Goal: Information Seeking & Learning: Check status

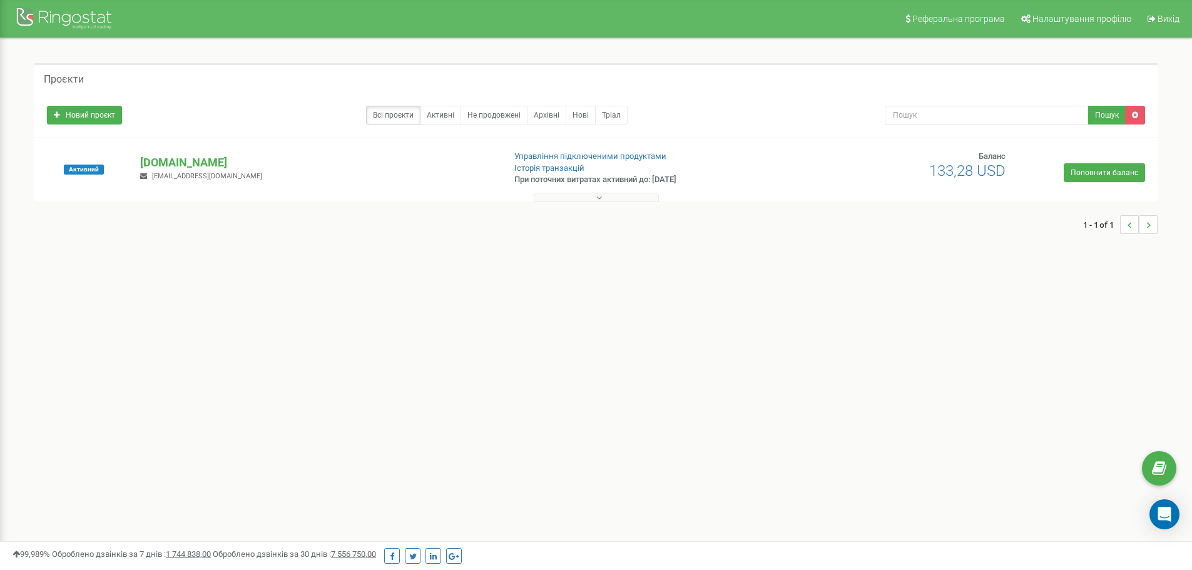
click at [596, 197] on icon at bounding box center [599, 197] width 6 height 9
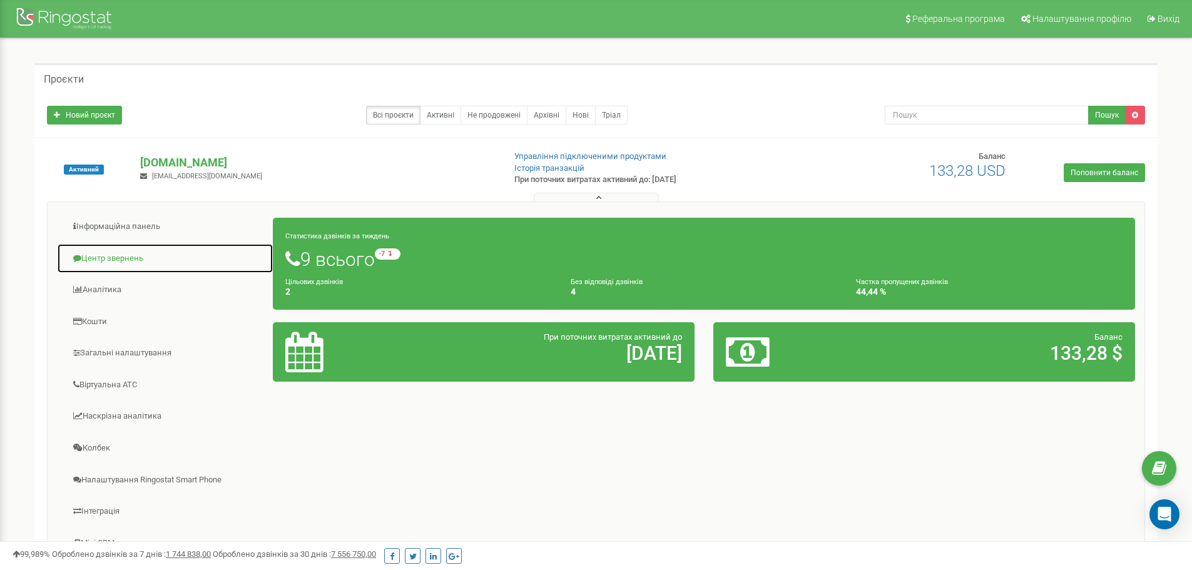
click at [121, 263] on link "Центр звернень" at bounding box center [165, 258] width 216 height 31
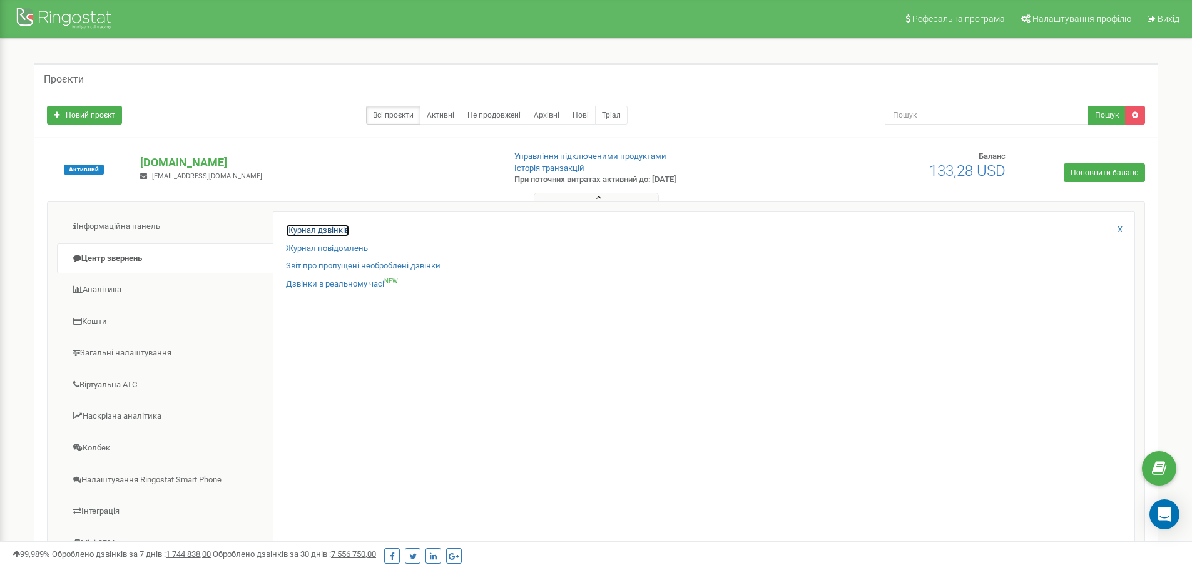
click at [331, 229] on link "Журнал дзвінків" at bounding box center [317, 231] width 63 height 12
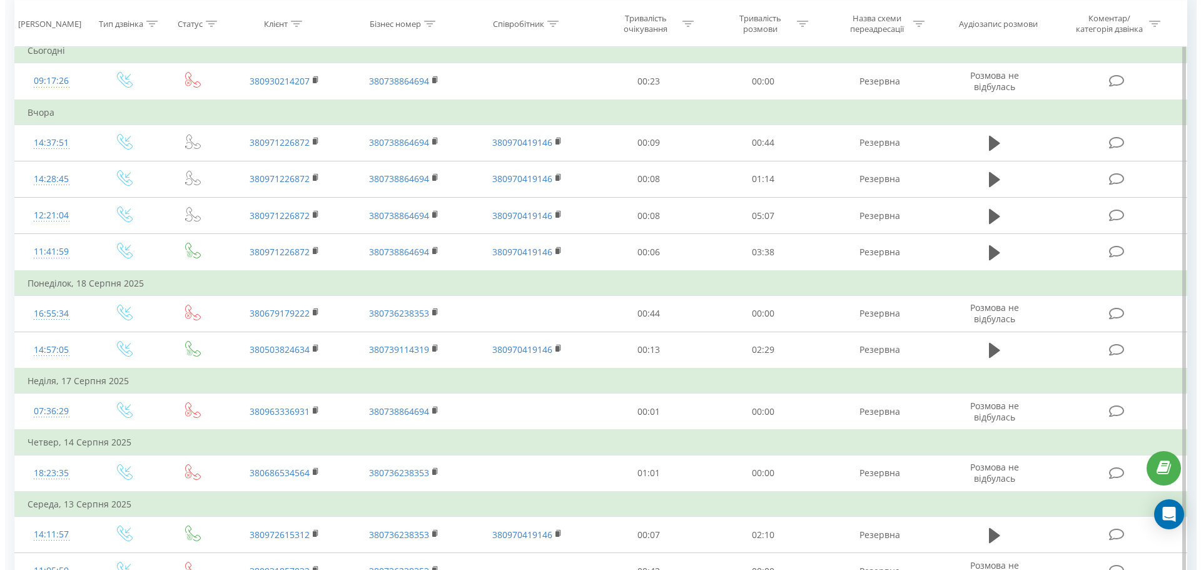
scroll to position [125, 0]
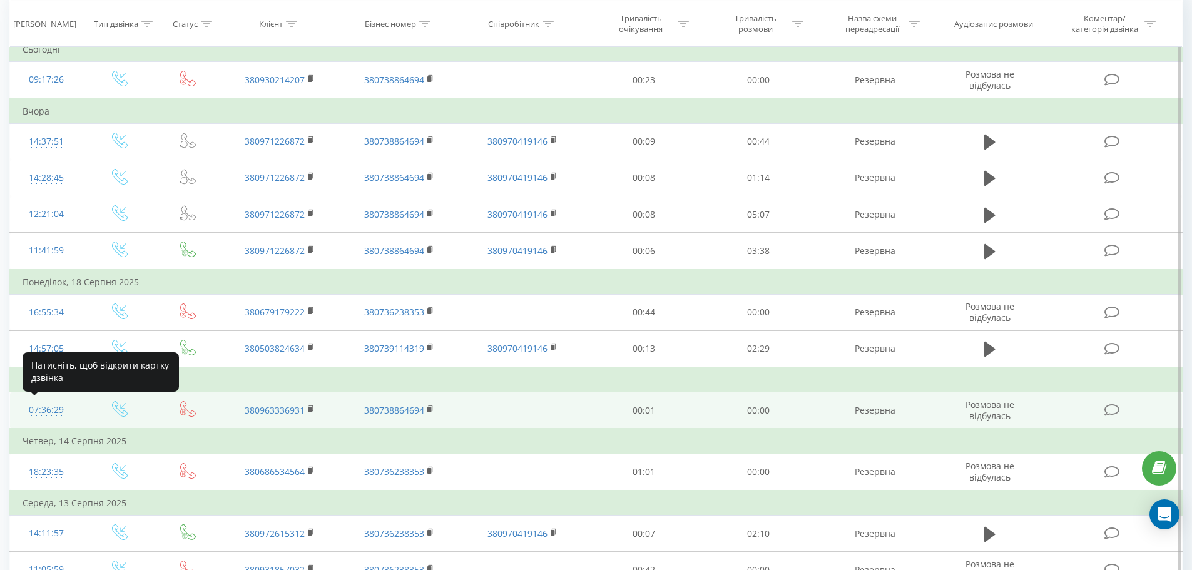
click at [51, 412] on div "07:36:29" at bounding box center [47, 410] width 48 height 24
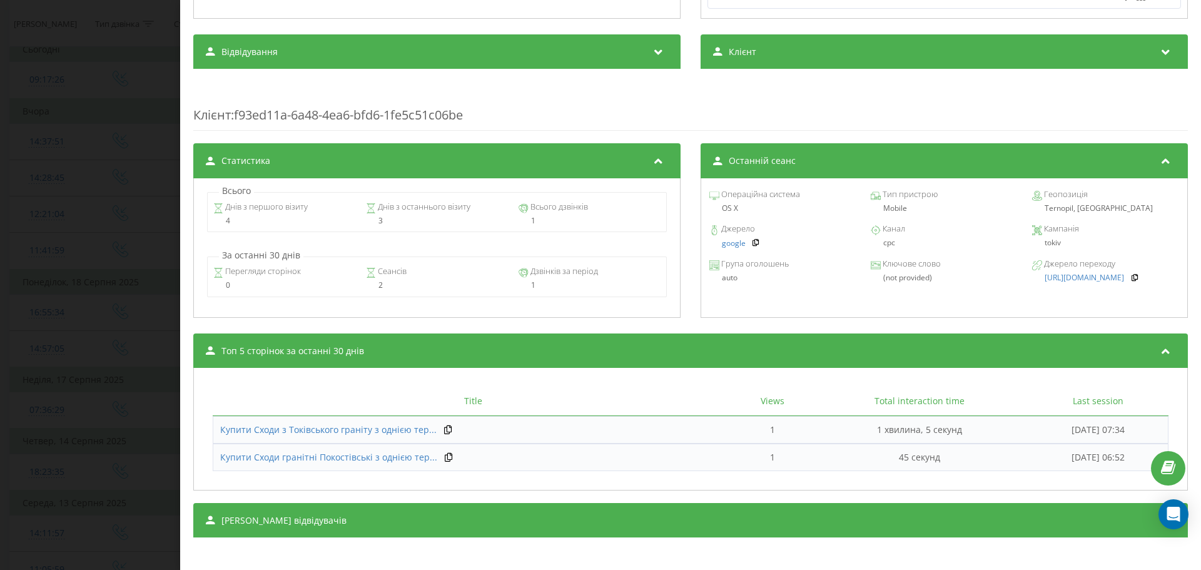
scroll to position [356, 0]
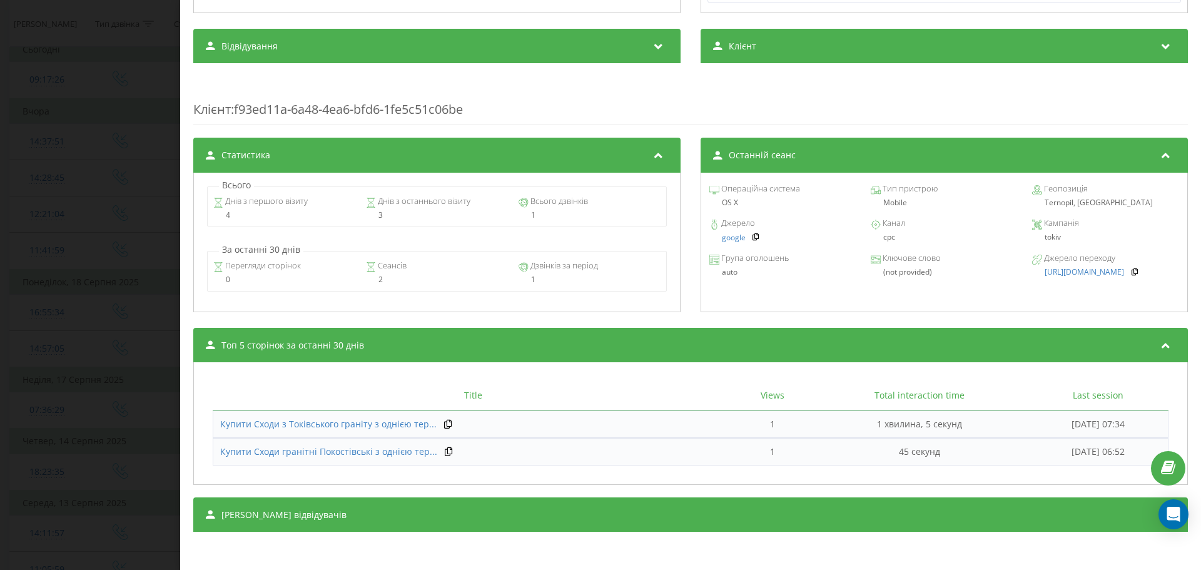
click at [252, 502] on div "Сеанси відвідувачів" at bounding box center [690, 514] width 995 height 35
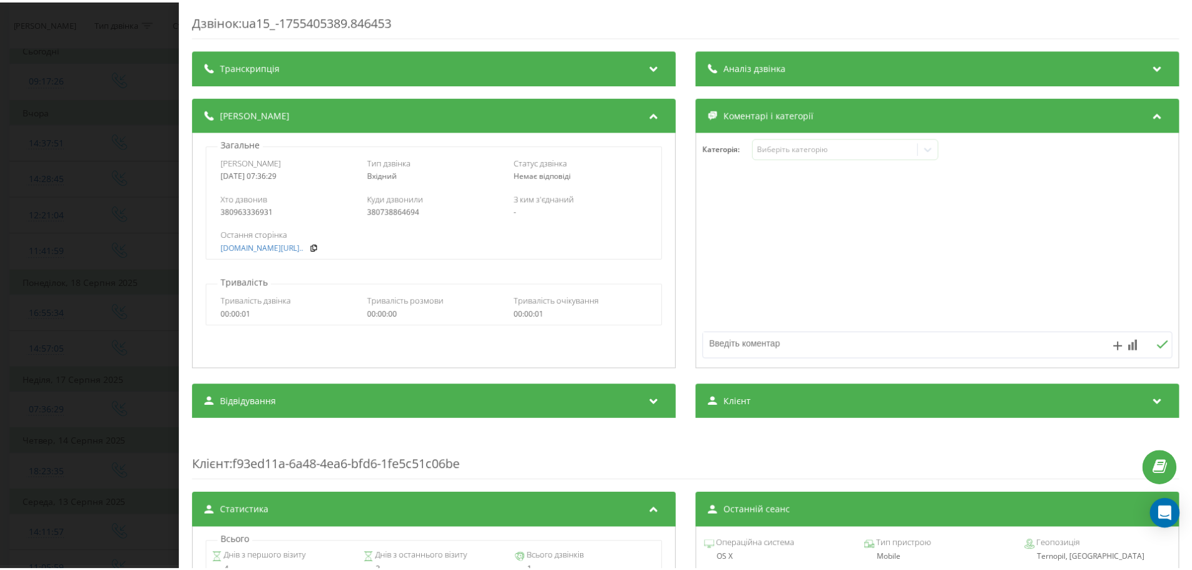
scroll to position [0, 0]
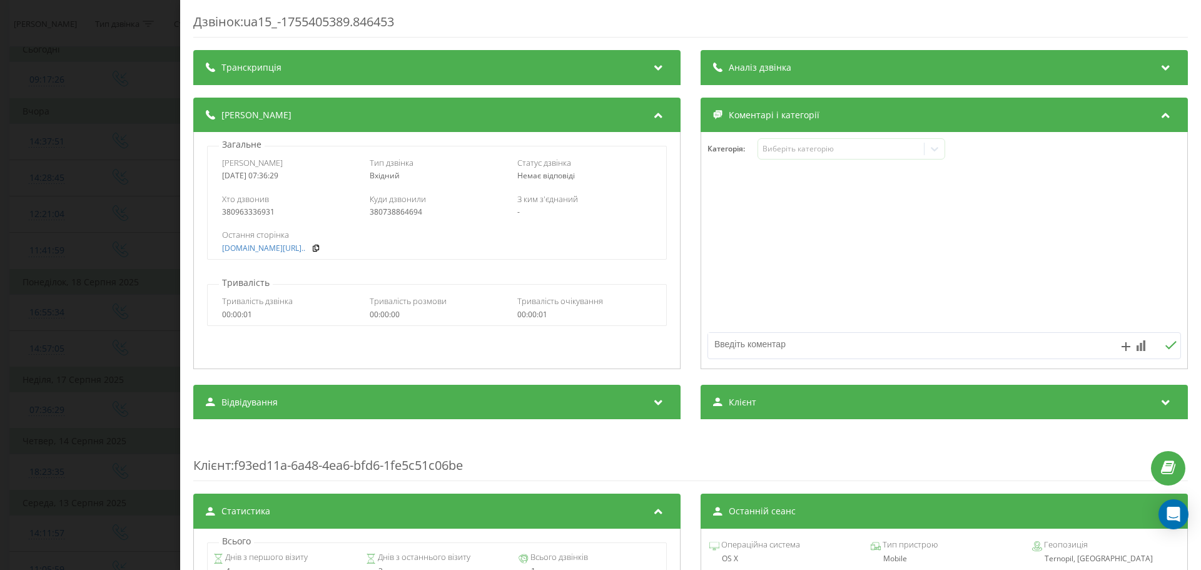
click at [3, 209] on div "Дзвінок : ua15_-1755405389.846453 Транскрипція Для AI-аналізу майбутніх дзвінкі…" at bounding box center [600, 285] width 1201 height 570
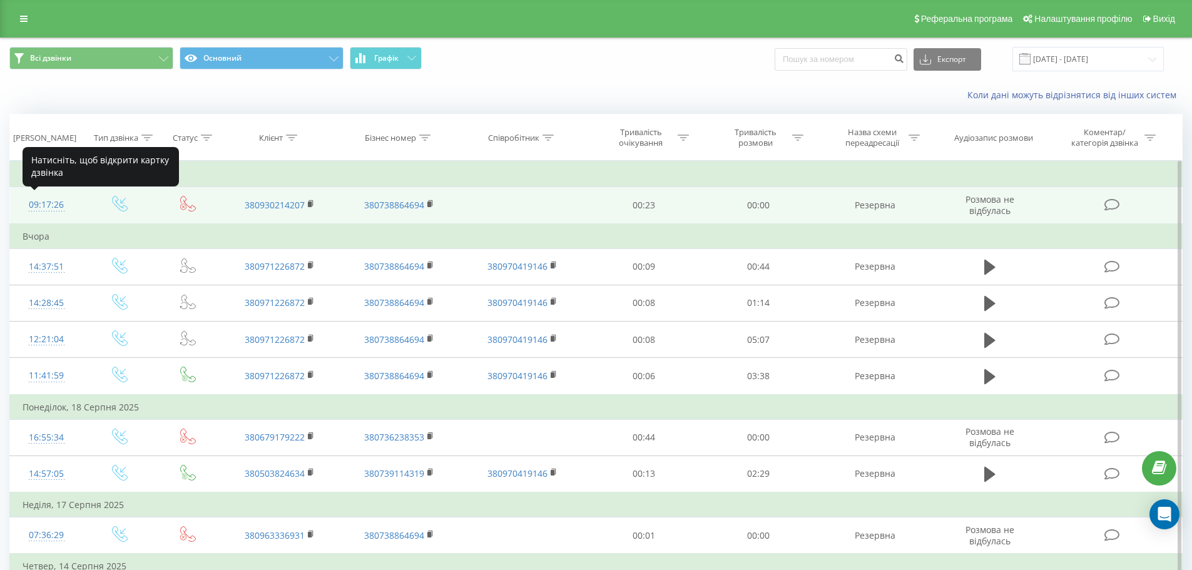
click at [39, 203] on div "09:17:26" at bounding box center [47, 205] width 48 height 24
